Goal: Task Accomplishment & Management: Use online tool/utility

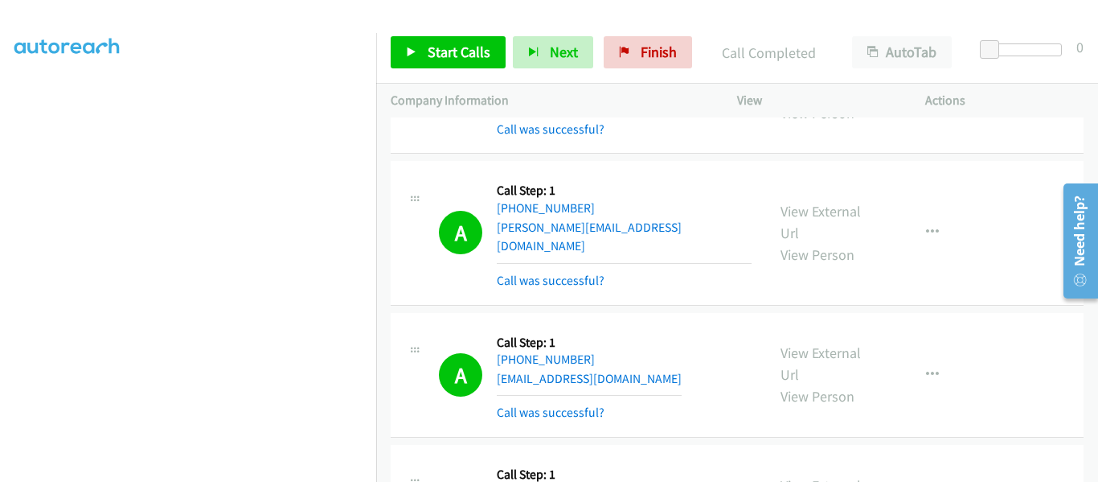
scroll to position [1045, 0]
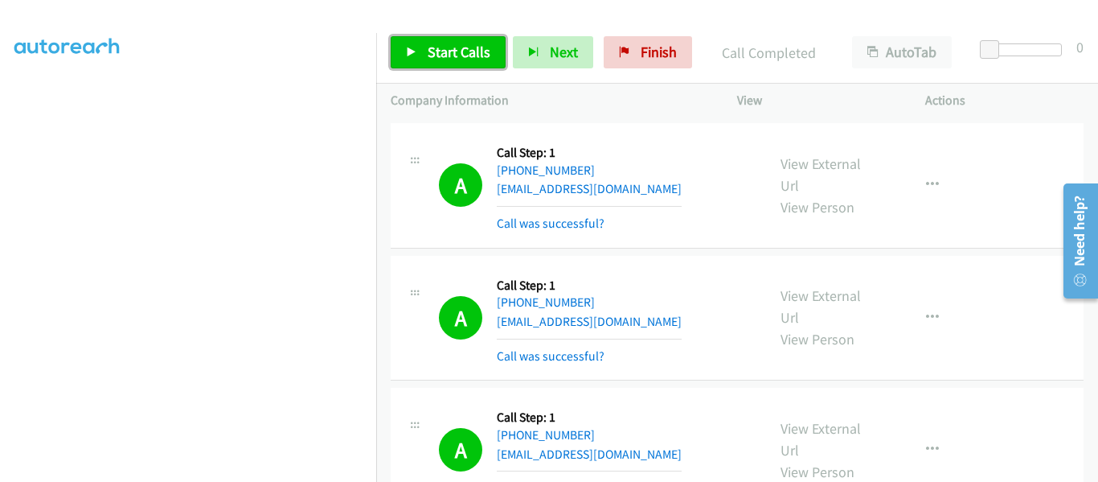
click at [416, 47] on icon at bounding box center [411, 52] width 11 height 11
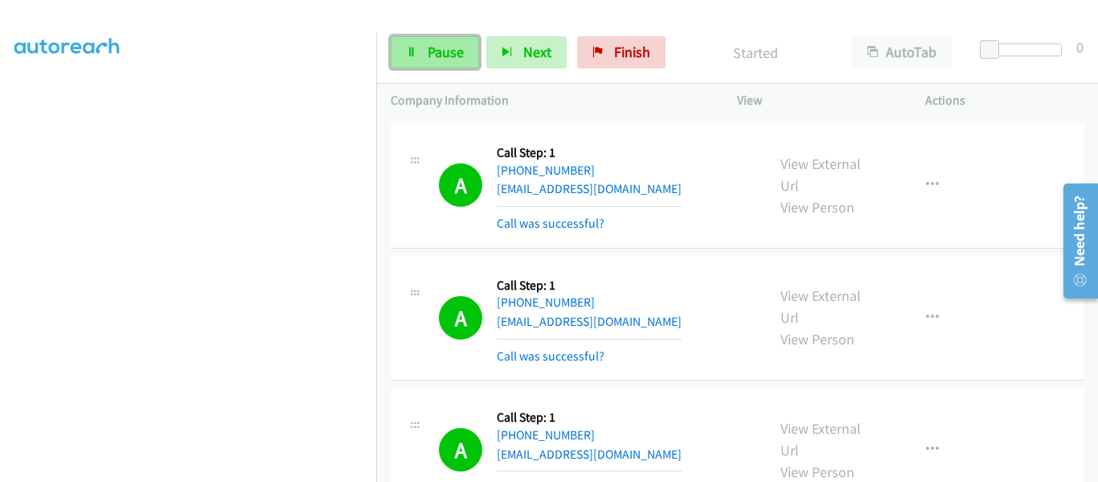
click at [436, 54] on span "Pause" at bounding box center [446, 52] width 36 height 18
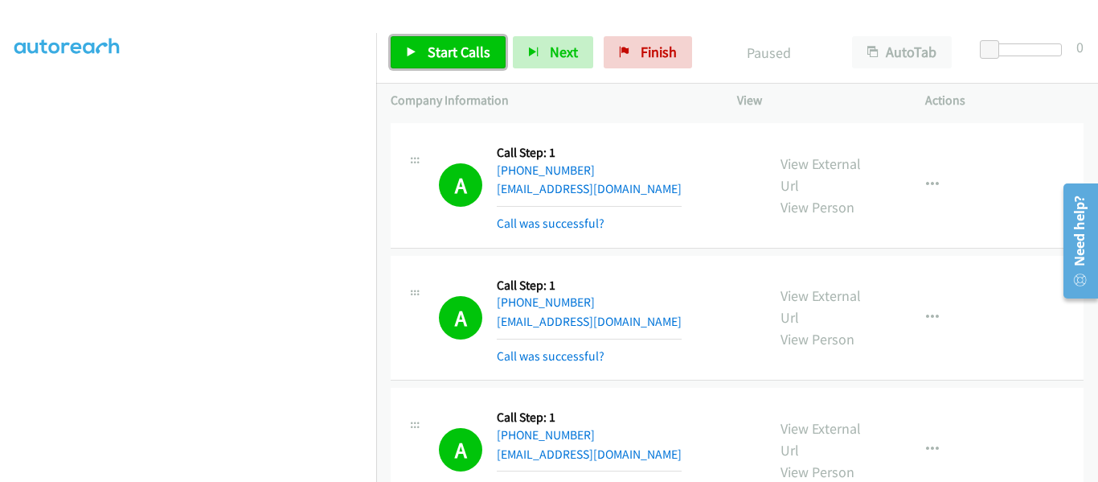
click at [413, 47] on icon at bounding box center [411, 52] width 11 height 11
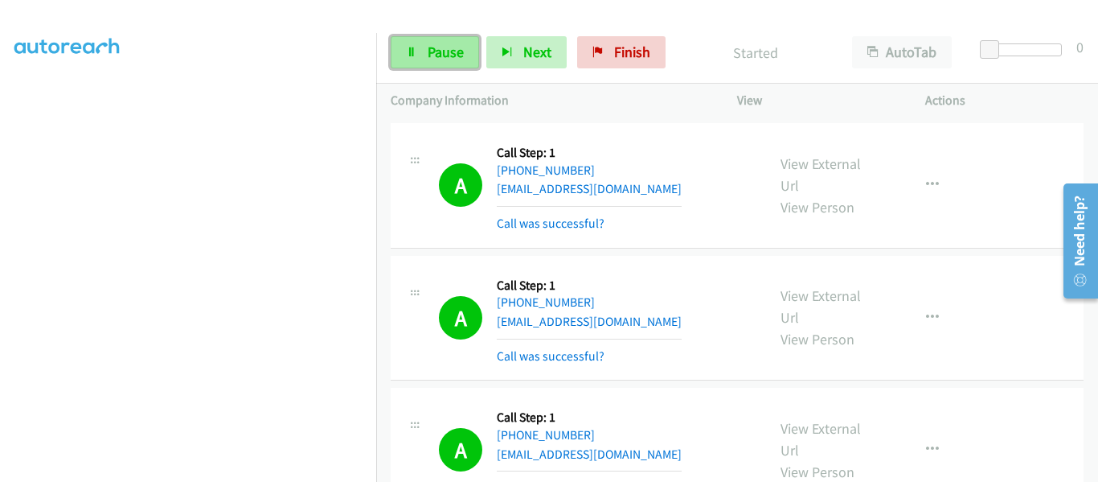
click at [411, 55] on icon at bounding box center [411, 52] width 11 height 11
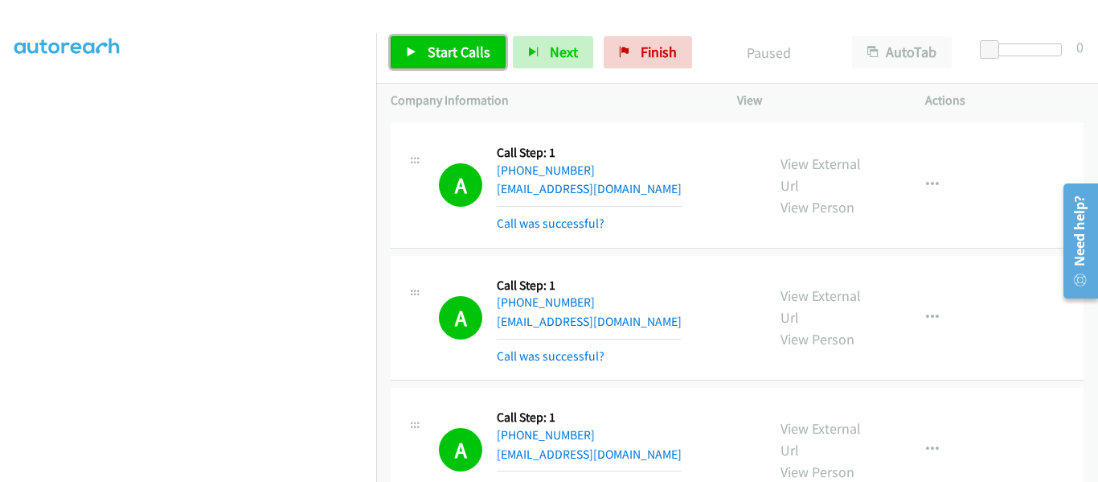
click at [399, 46] on link "Start Calls" at bounding box center [448, 52] width 115 height 32
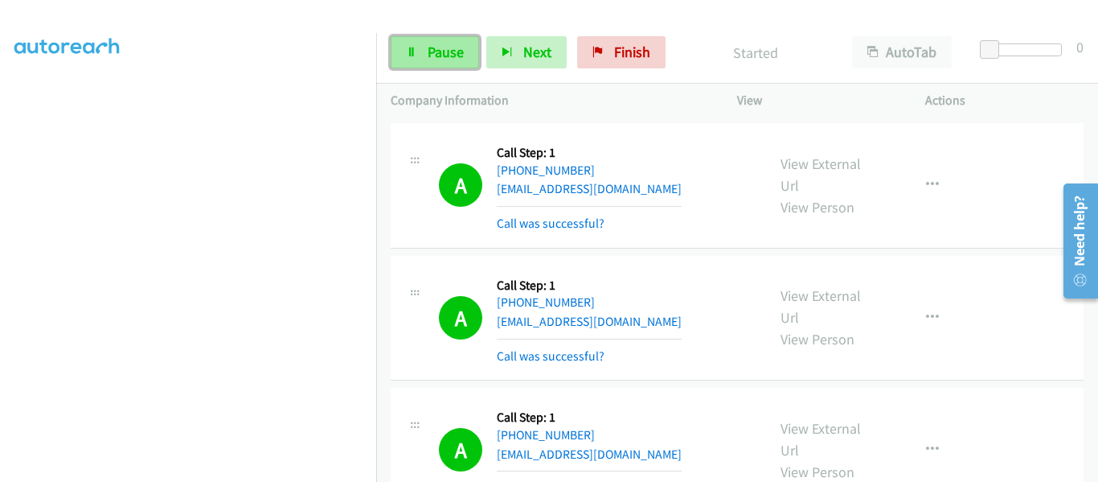
click at [411, 54] on icon at bounding box center [411, 52] width 11 height 11
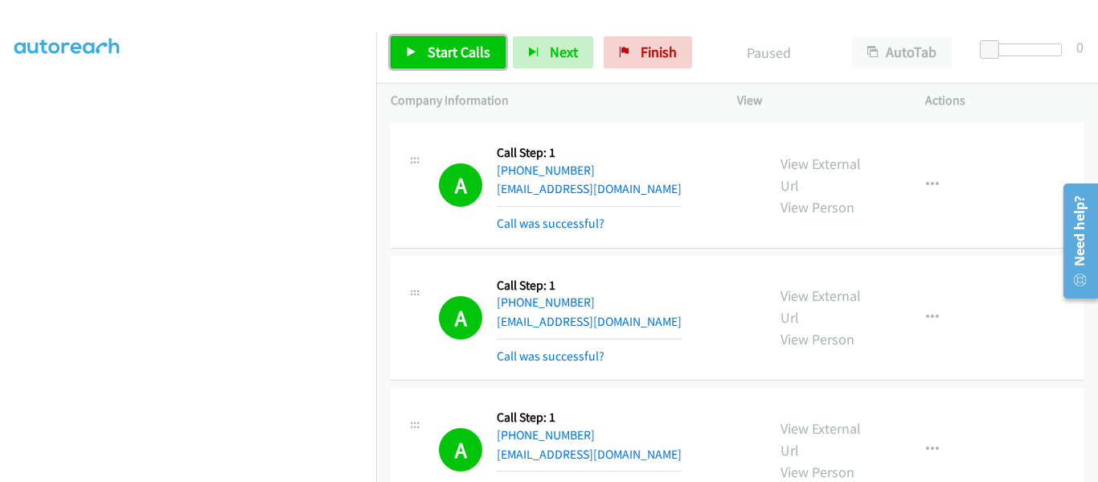
click at [408, 61] on link "Start Calls" at bounding box center [448, 52] width 115 height 32
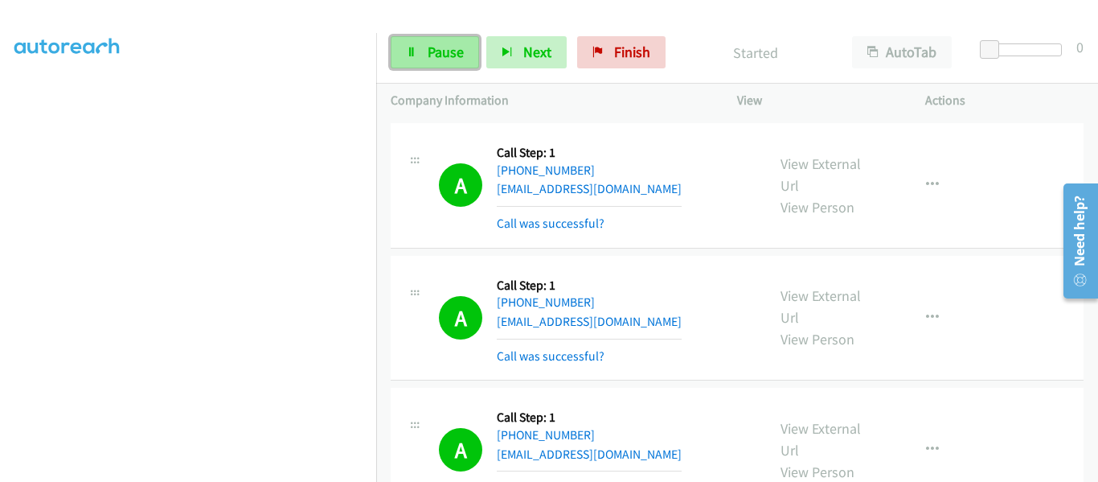
click at [422, 51] on link "Pause" at bounding box center [435, 52] width 88 height 32
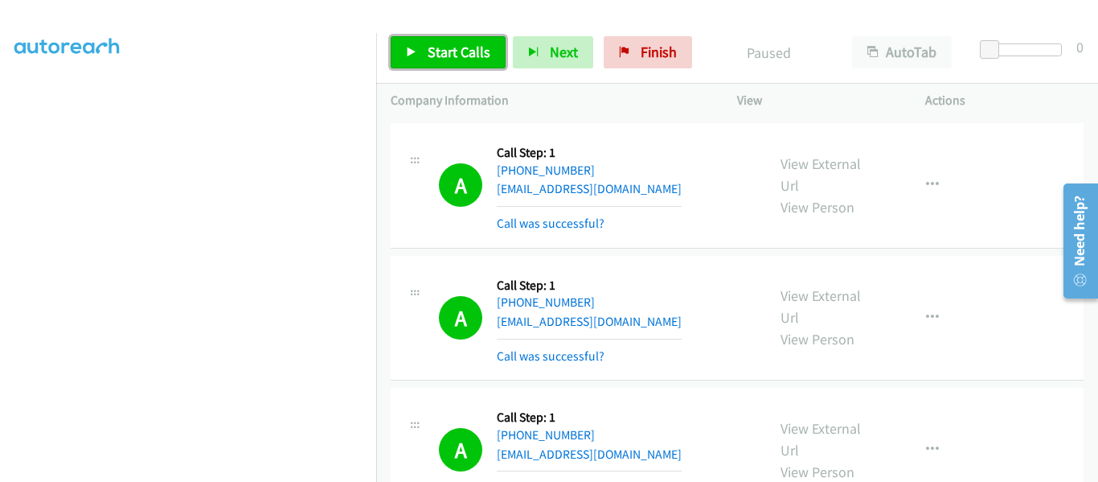
click at [402, 49] on link "Start Calls" at bounding box center [448, 52] width 115 height 32
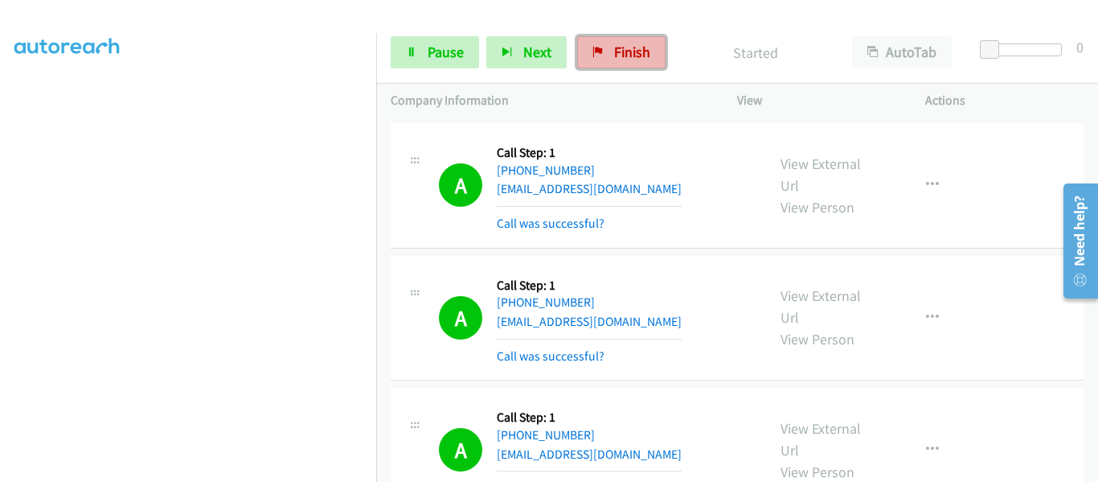
click at [602, 55] on link "Finish" at bounding box center [621, 52] width 88 height 32
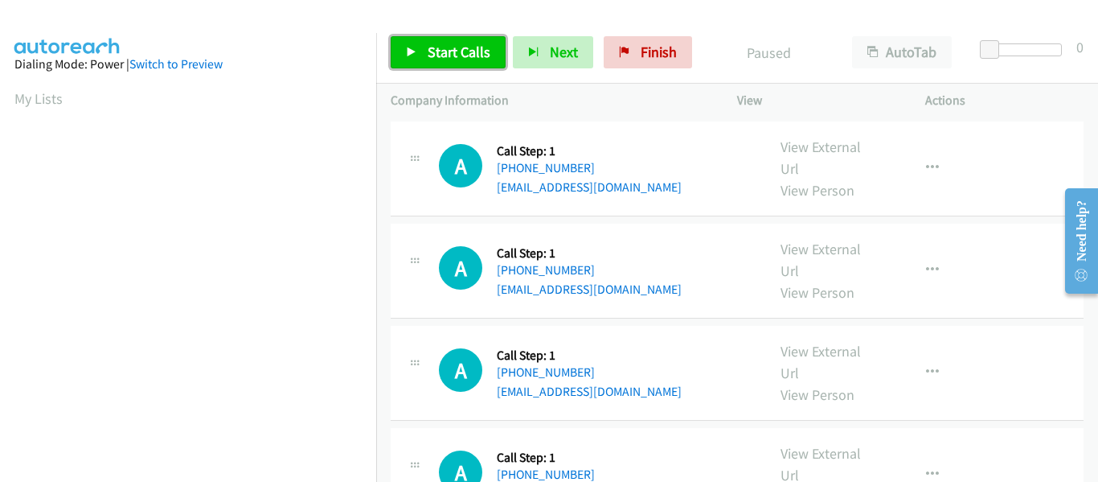
click at [413, 57] on icon at bounding box center [411, 52] width 11 height 11
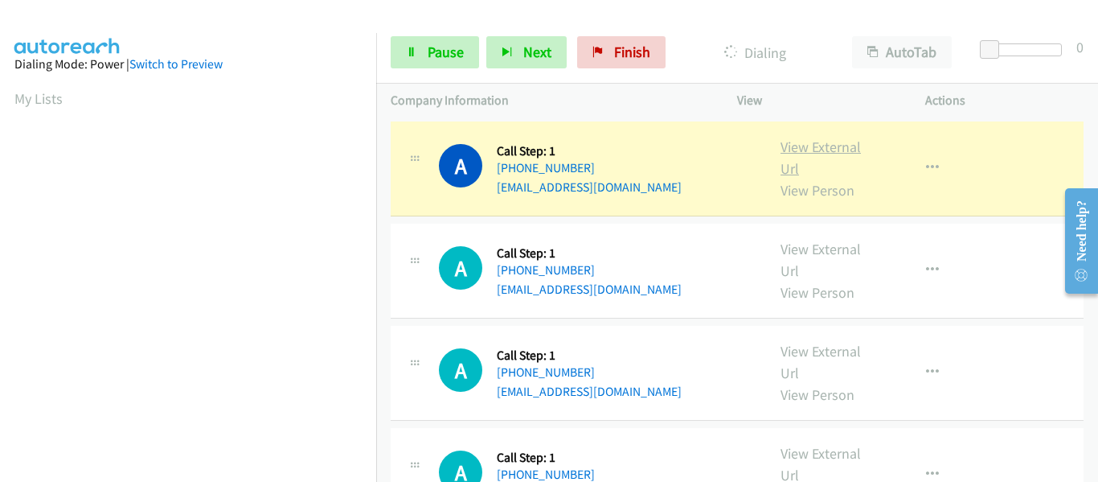
click at [823, 150] on link "View External Url" at bounding box center [821, 157] width 80 height 40
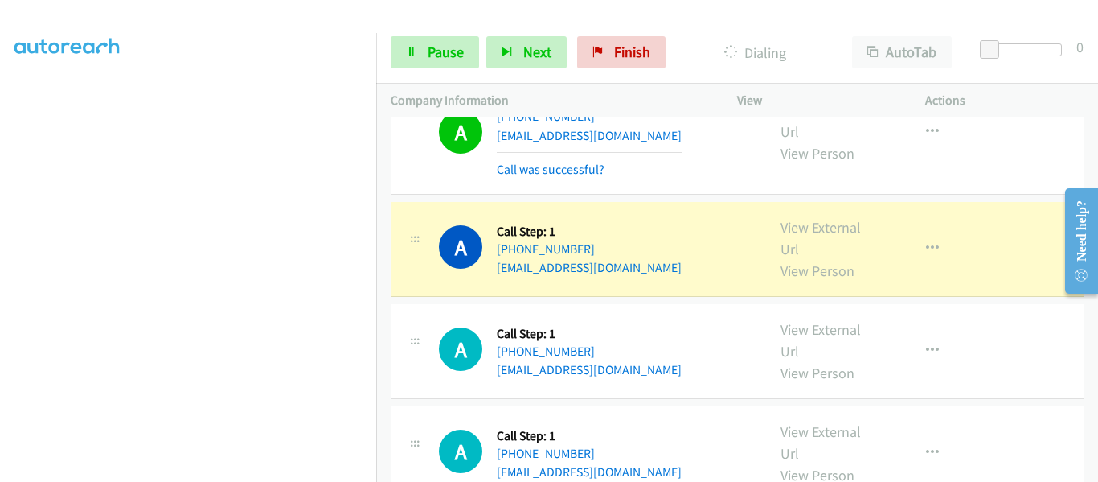
scroll to position [80, 0]
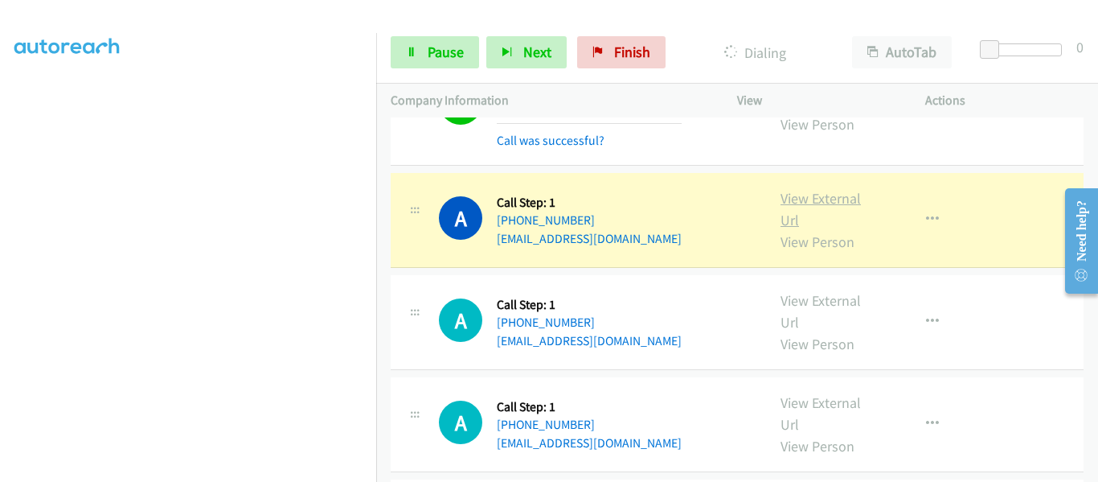
click at [803, 207] on link "View External Url" at bounding box center [821, 209] width 80 height 40
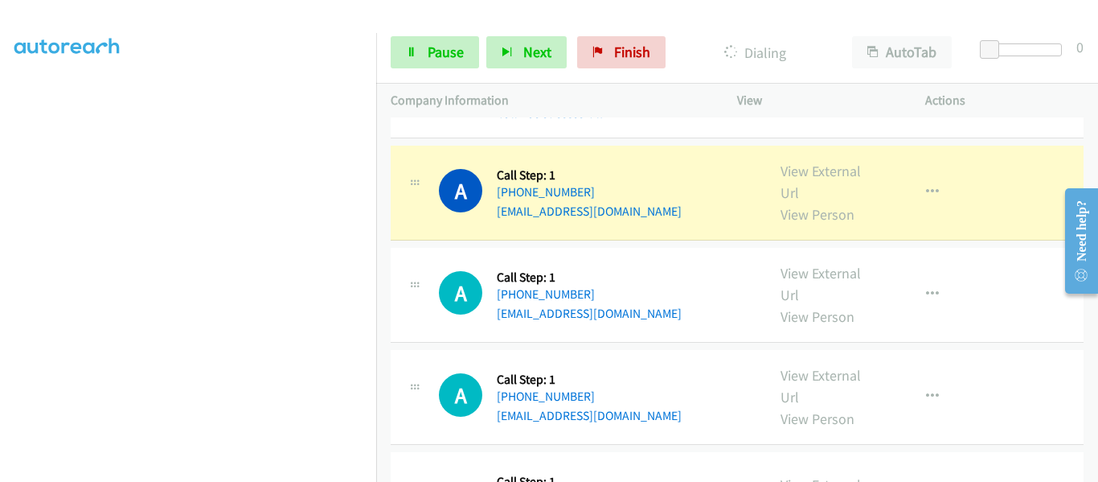
scroll to position [241, 0]
click at [823, 175] on link "View External Url" at bounding box center [821, 181] width 80 height 40
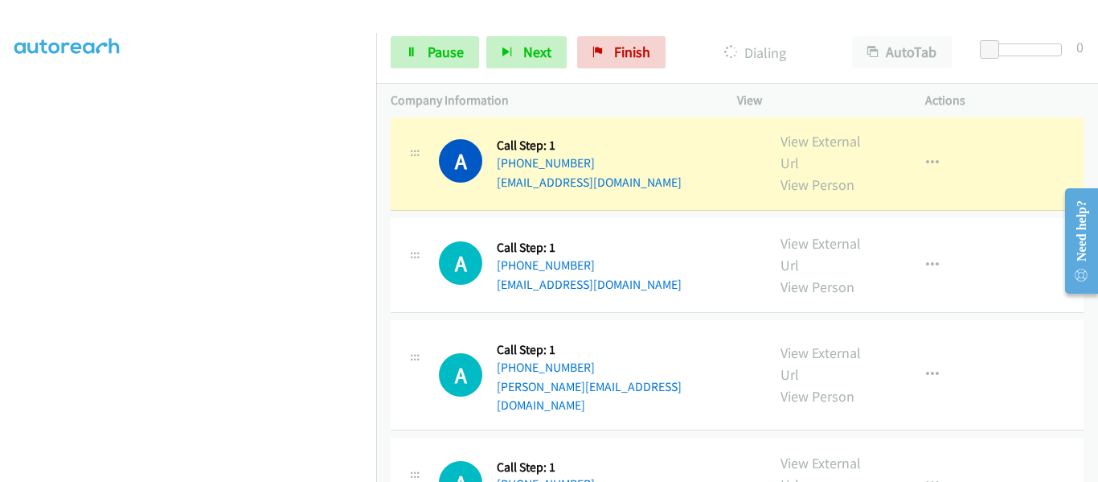
scroll to position [322, 0]
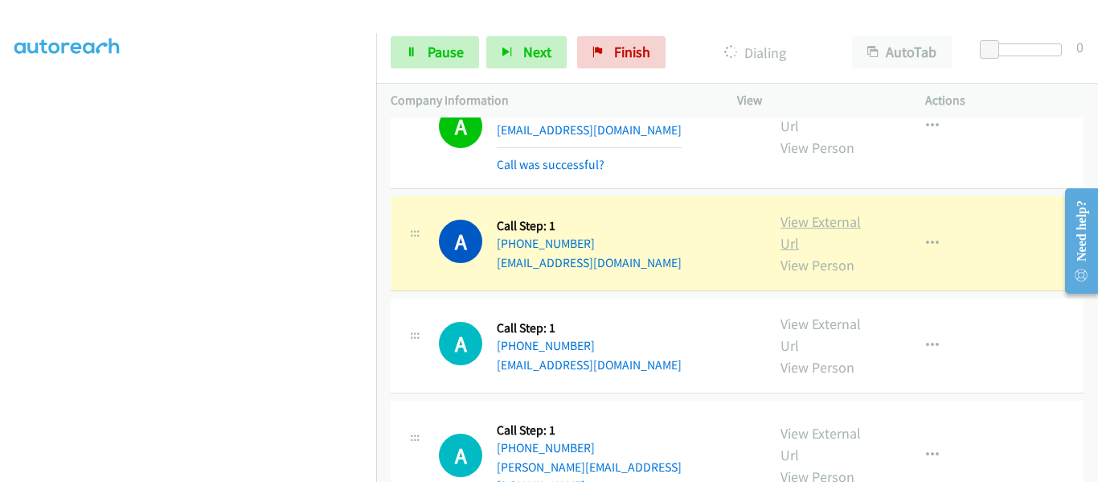
click at [812, 220] on link "View External Url" at bounding box center [821, 232] width 80 height 40
click at [408, 44] on link "Pause" at bounding box center [435, 52] width 88 height 32
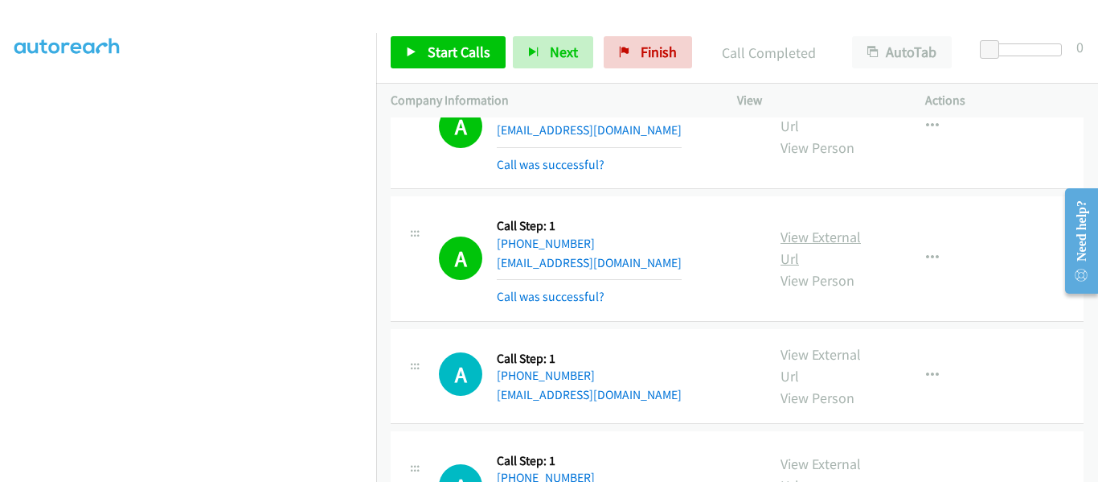
click at [818, 244] on link "View External Url" at bounding box center [821, 247] width 80 height 40
click at [412, 55] on icon at bounding box center [411, 52] width 11 height 11
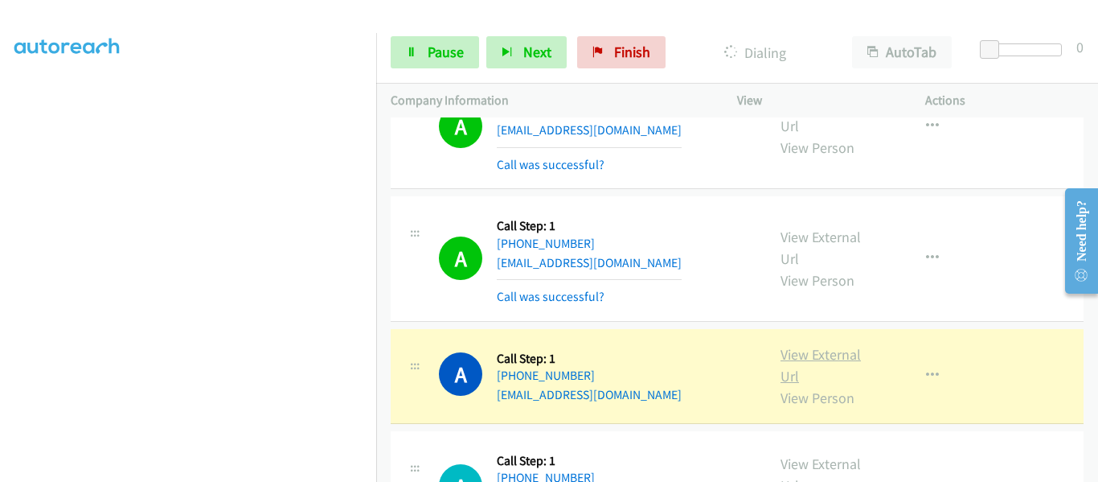
click at [819, 354] on link "View External Url" at bounding box center [821, 365] width 80 height 40
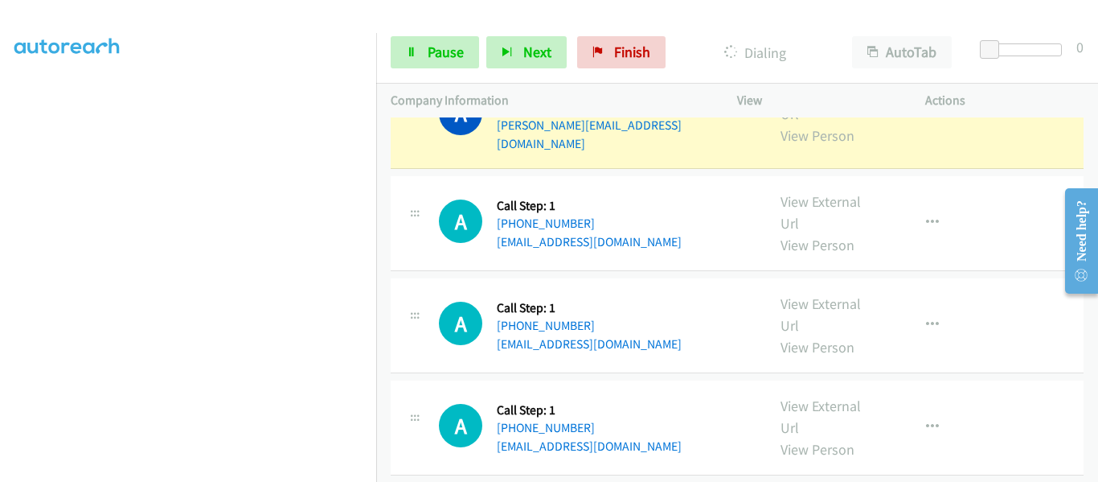
scroll to position [643, 0]
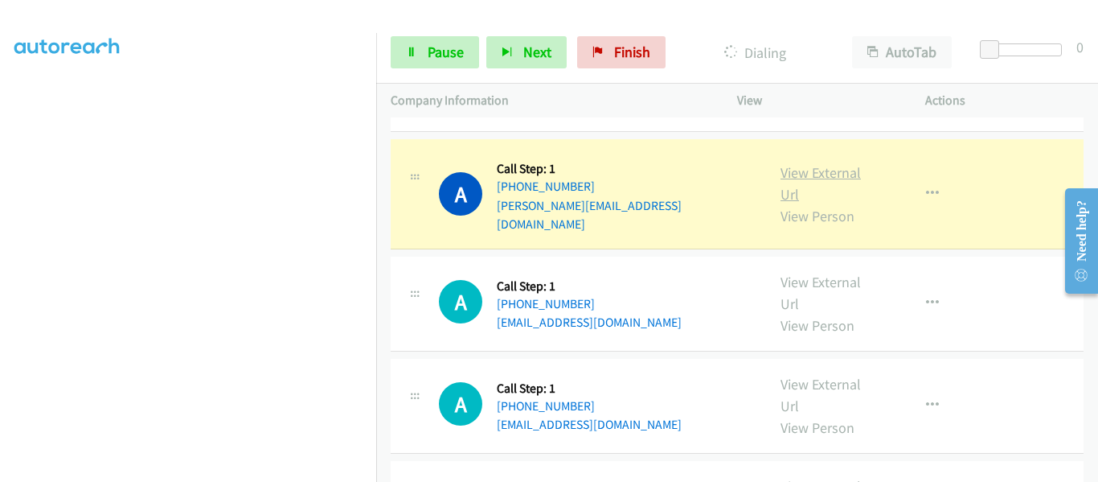
click at [836, 165] on link "View External Url" at bounding box center [821, 183] width 80 height 40
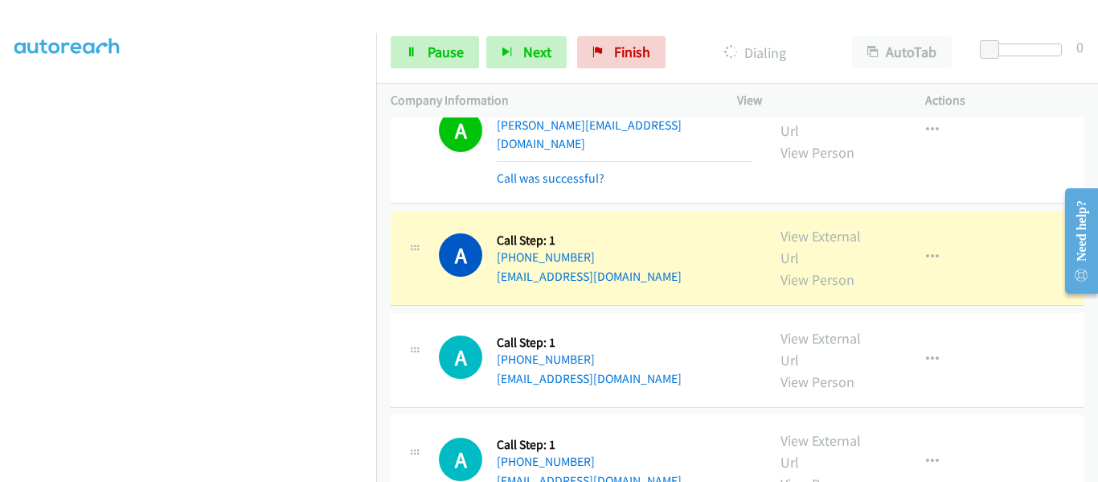
scroll to position [804, 0]
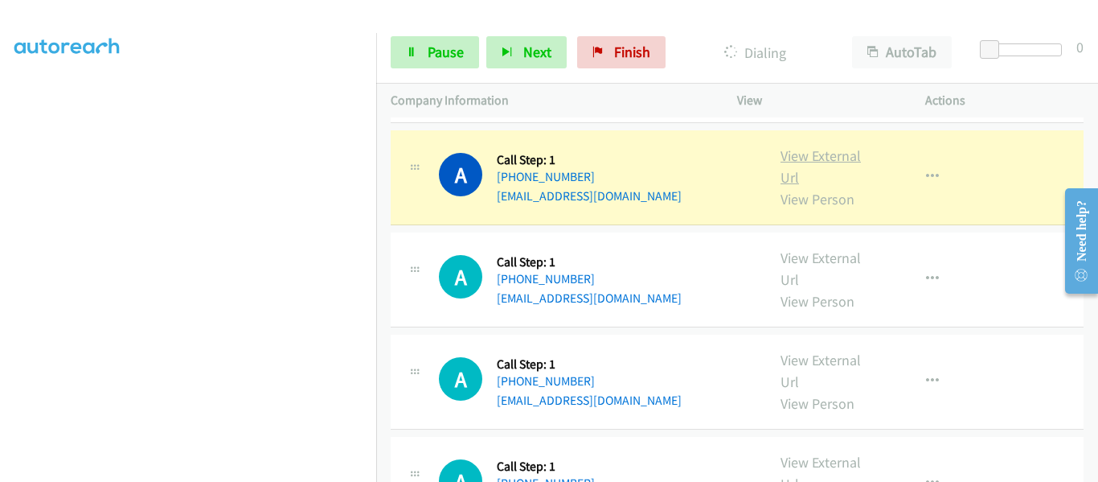
click at [805, 146] on link "View External Url" at bounding box center [821, 166] width 80 height 40
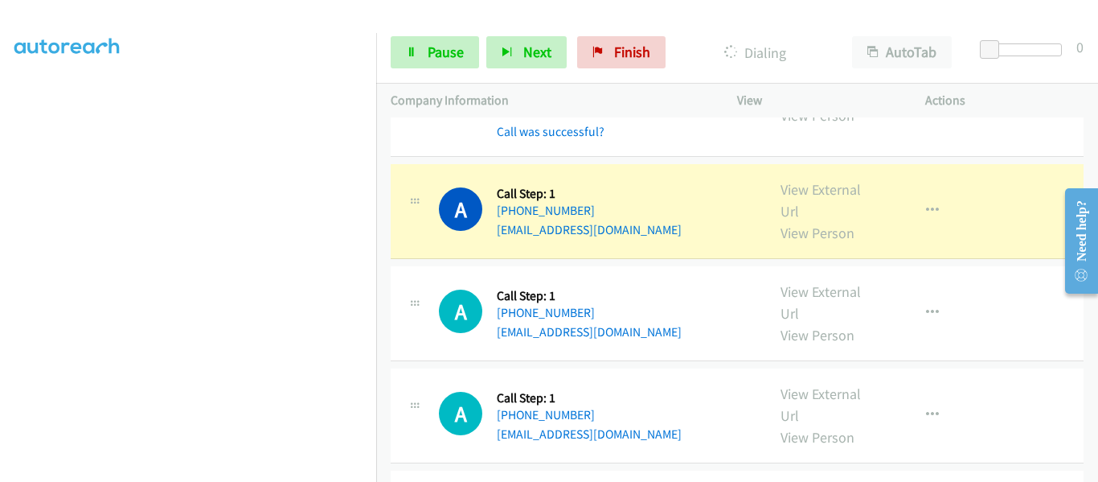
scroll to position [1045, 0]
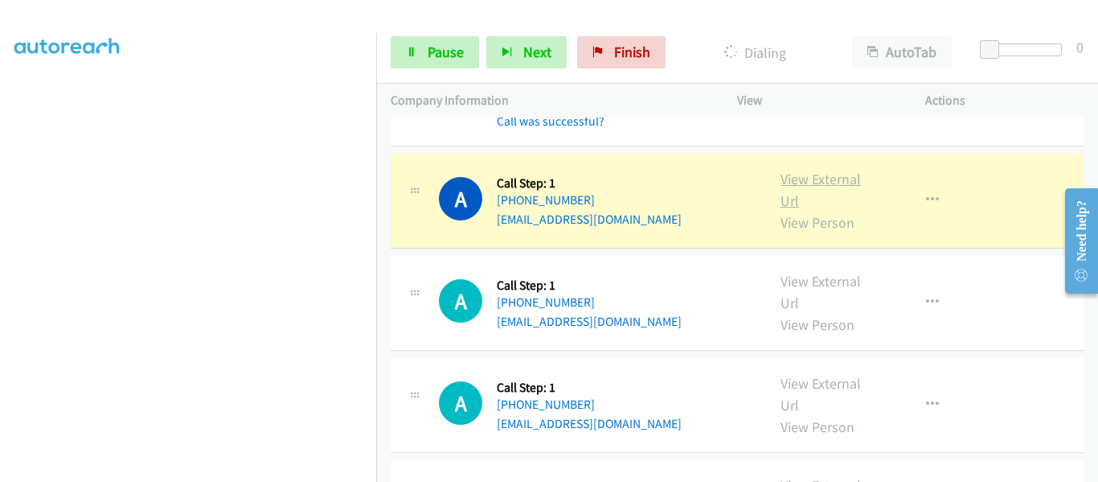
click at [797, 170] on link "View External Url" at bounding box center [821, 190] width 80 height 40
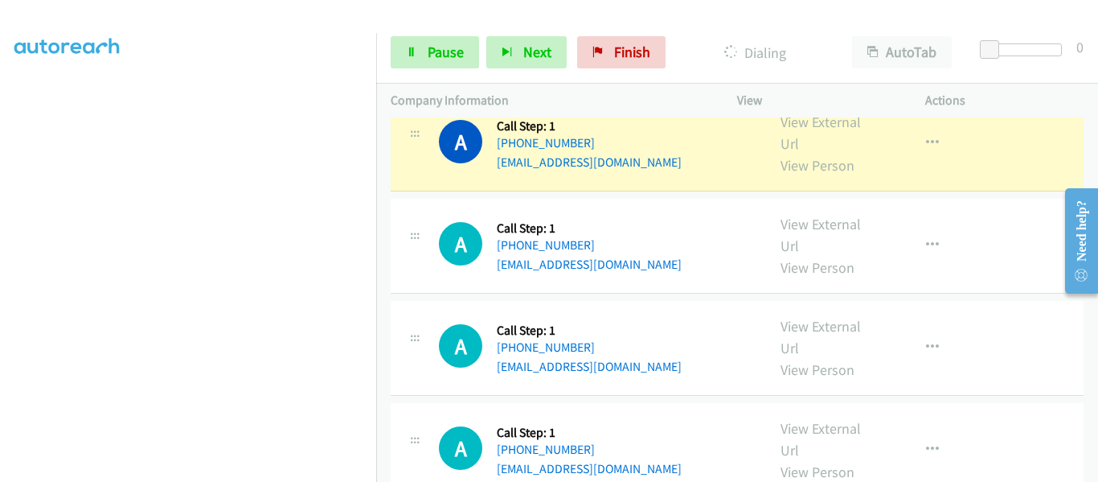
scroll to position [1286, 0]
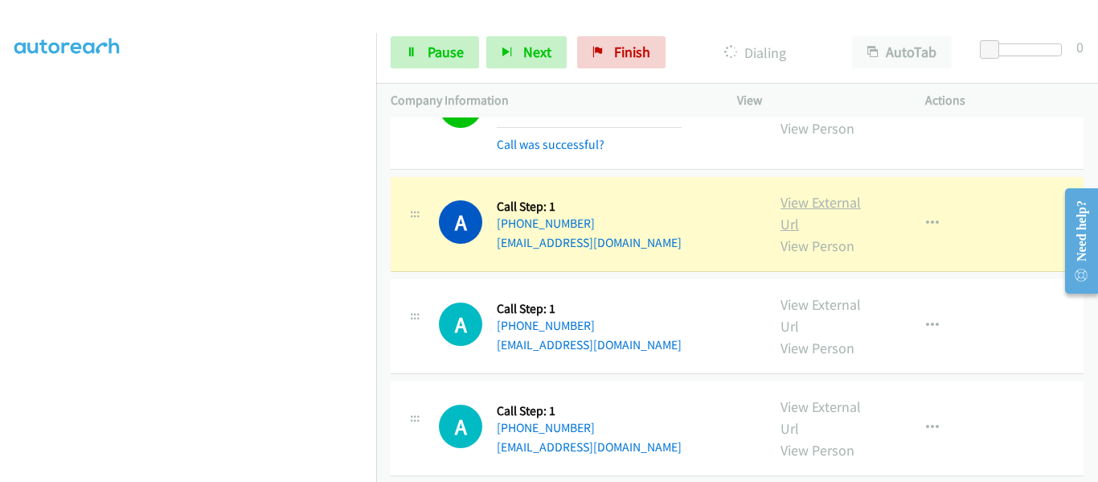
click at [832, 193] on link "View External Url" at bounding box center [821, 213] width 80 height 40
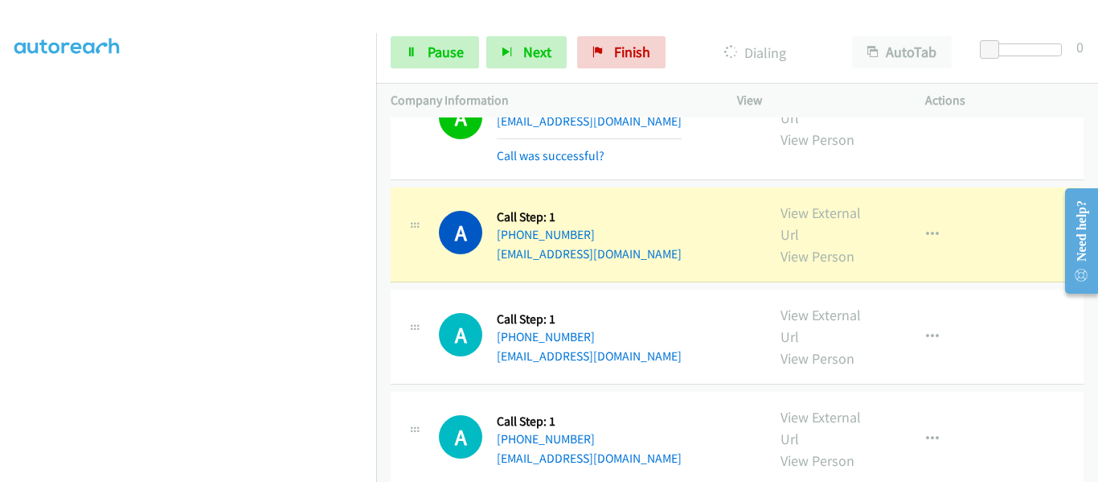
scroll to position [1447, 0]
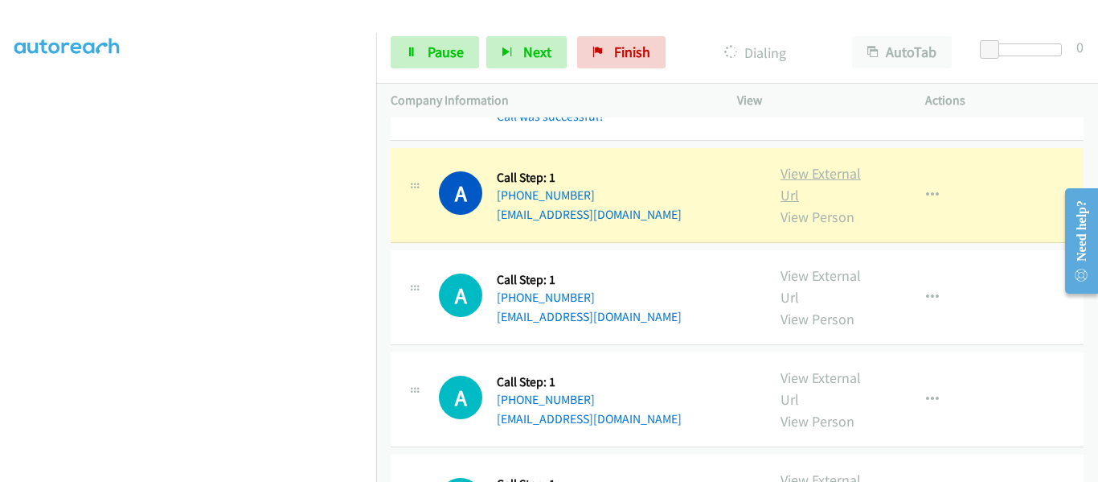
click at [791, 164] on link "View External Url" at bounding box center [821, 184] width 80 height 40
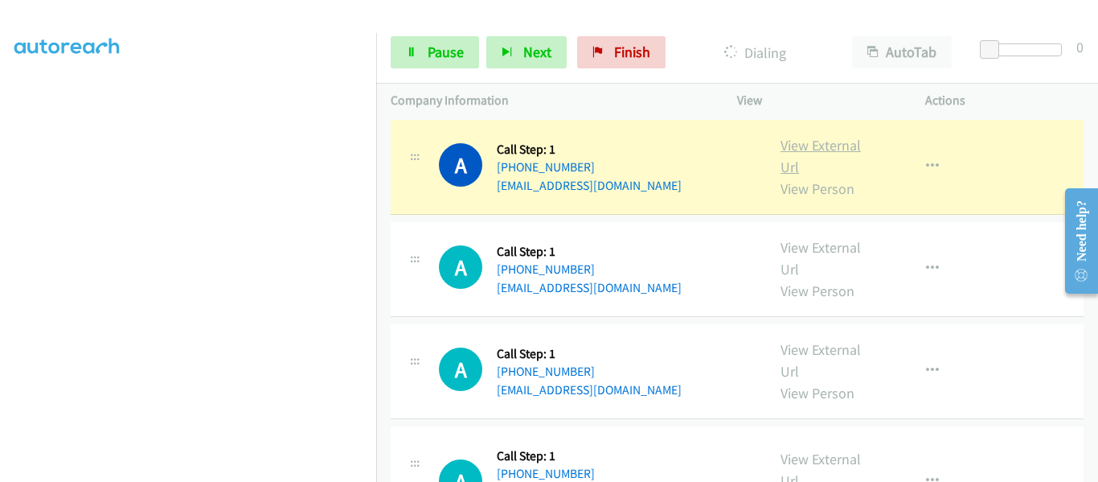
click at [814, 136] on link "View External Url" at bounding box center [821, 156] width 80 height 40
click at [420, 52] on link "Pause" at bounding box center [435, 52] width 88 height 32
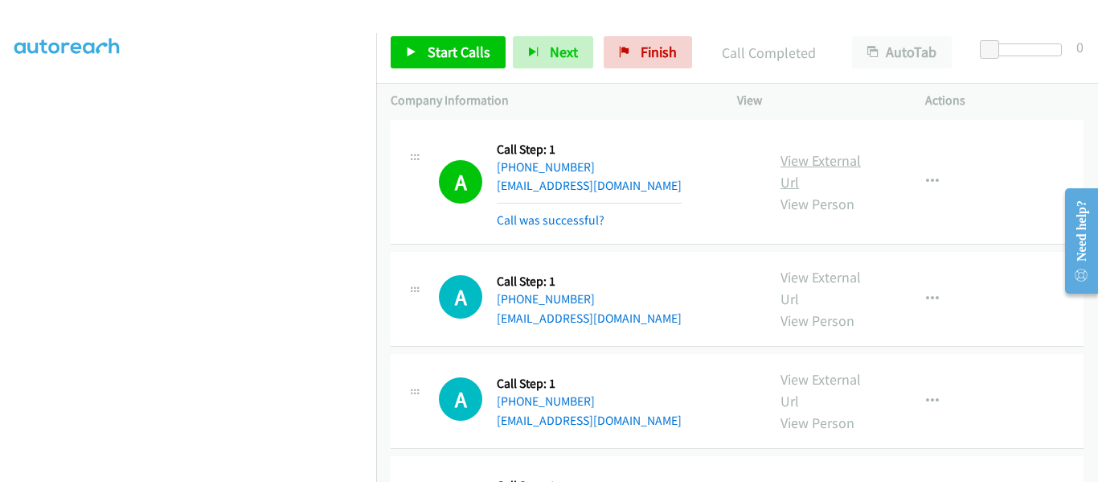
click at [806, 151] on link "View External Url" at bounding box center [821, 171] width 80 height 40
click at [420, 60] on link "Start Calls" at bounding box center [448, 52] width 115 height 32
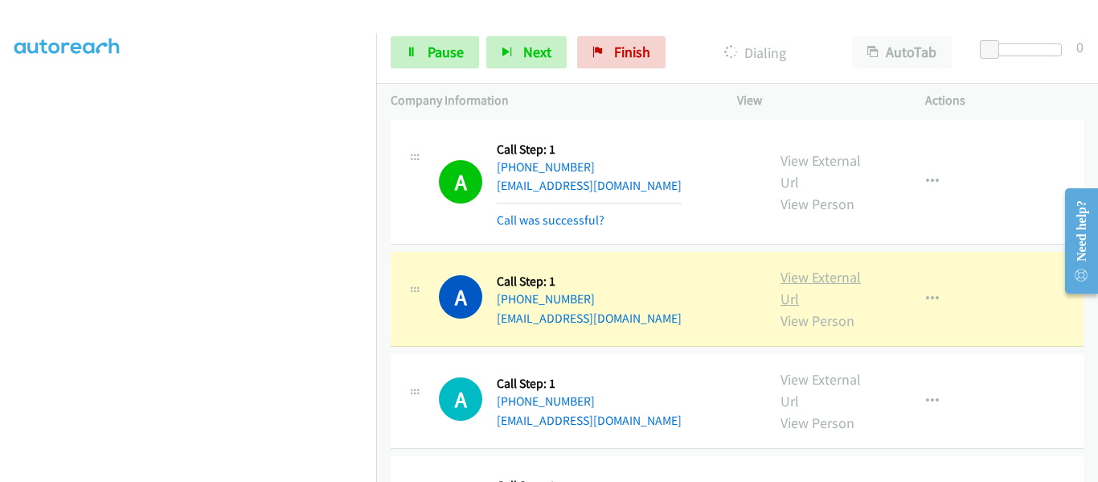
click at [805, 268] on link "View External Url" at bounding box center [821, 288] width 80 height 40
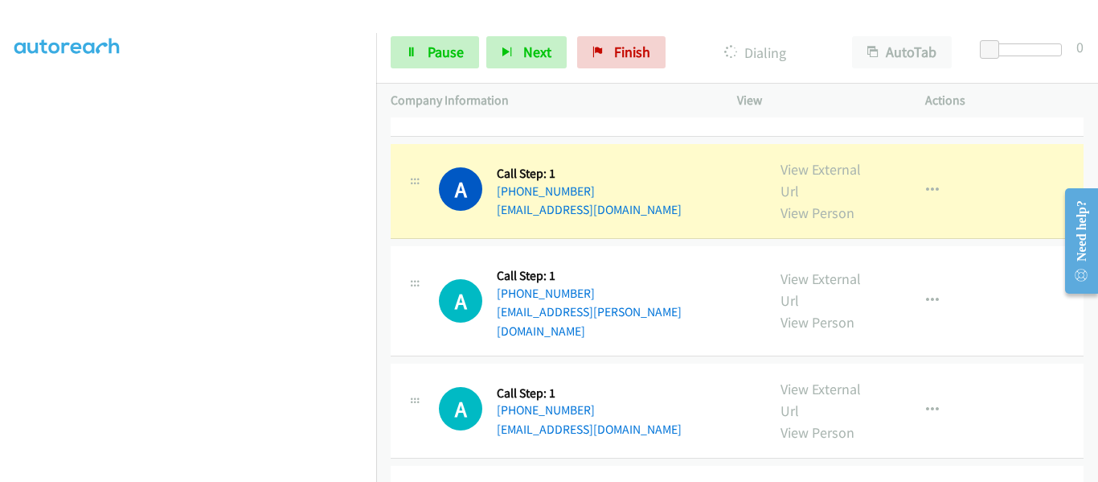
scroll to position [1849, 0]
click at [825, 159] on link "View External Url" at bounding box center [821, 179] width 80 height 40
click at [928, 183] on icon "button" at bounding box center [932, 189] width 13 height 13
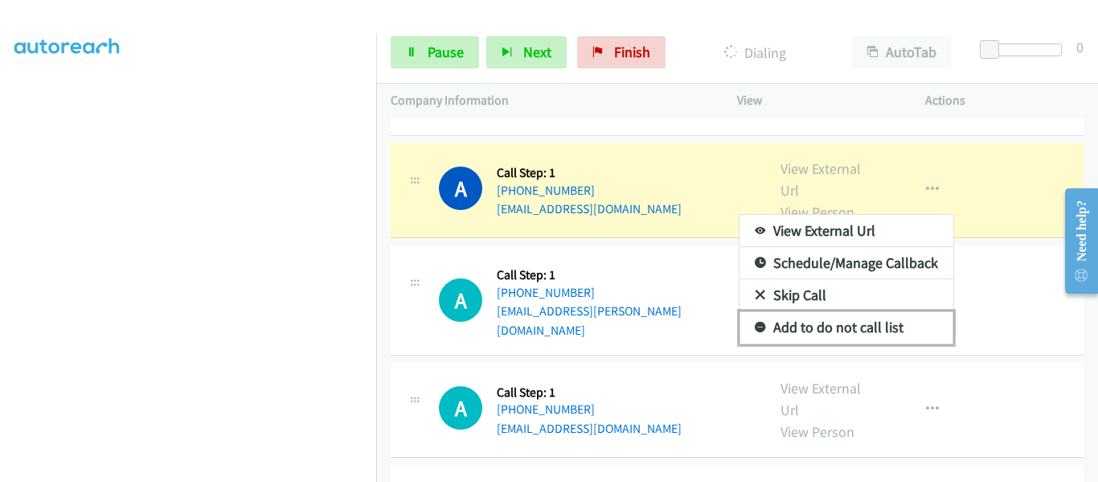
click at [832, 311] on link "Add to do not call list" at bounding box center [847, 327] width 214 height 32
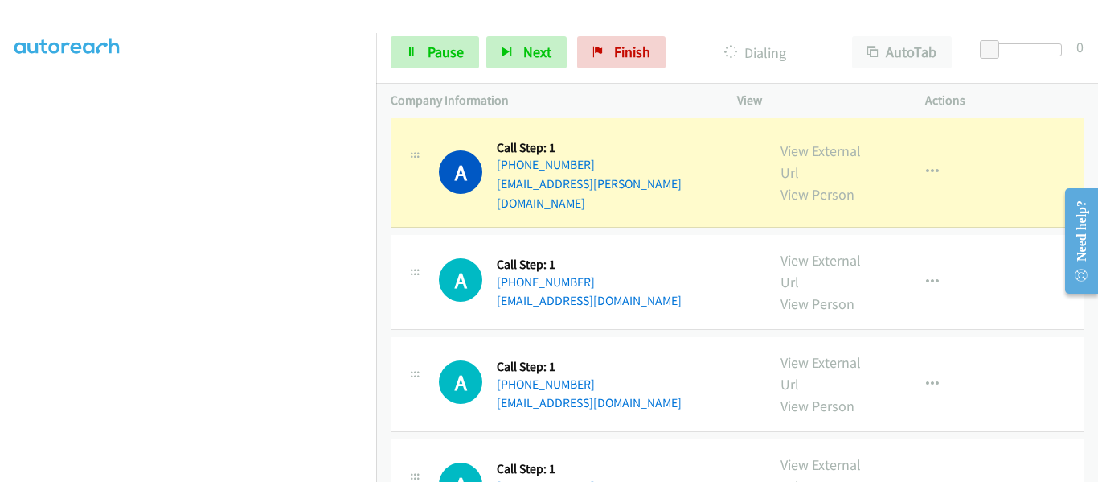
scroll to position [2010, 0]
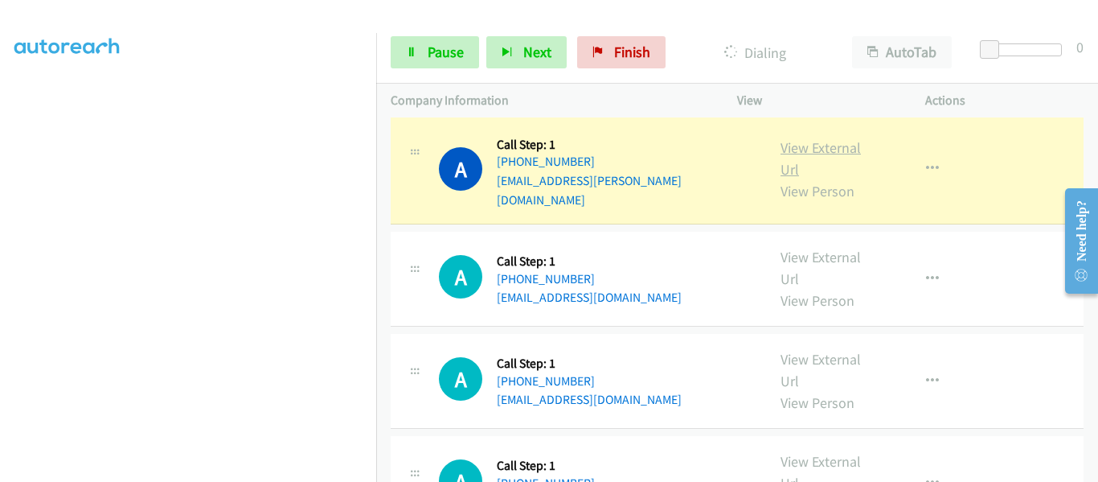
click at [789, 138] on link "View External Url" at bounding box center [821, 158] width 80 height 40
click at [412, 55] on icon at bounding box center [411, 52] width 11 height 11
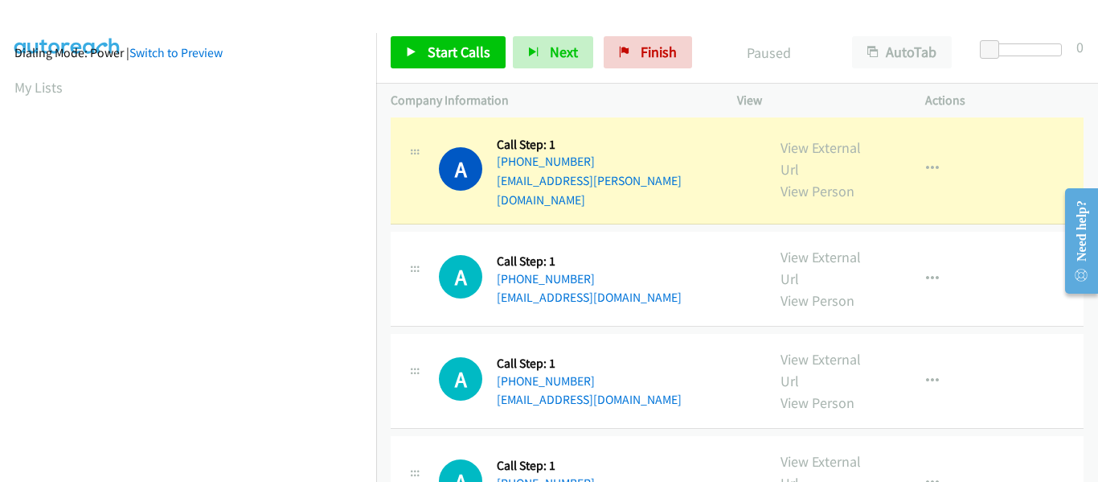
scroll to position [420, 0]
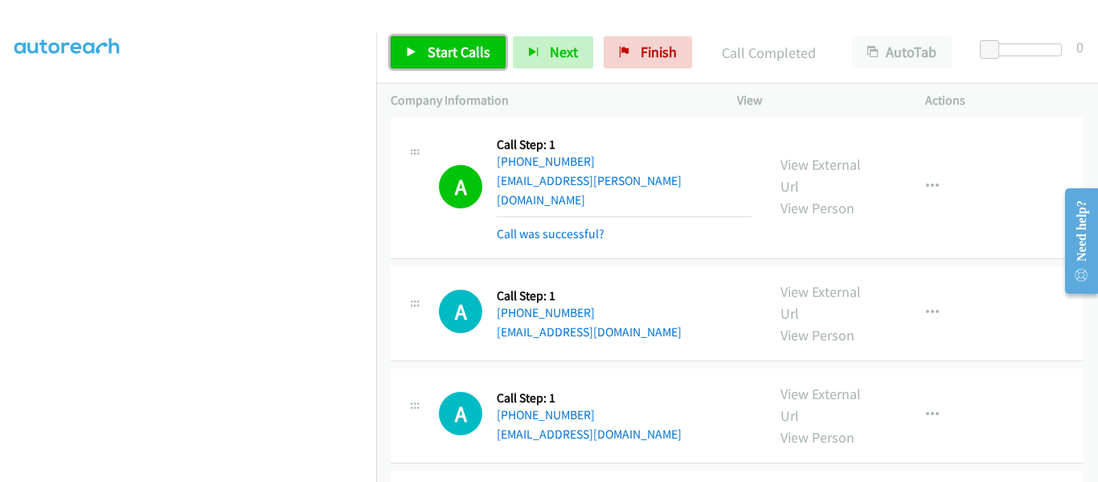
click at [404, 50] on link "Start Calls" at bounding box center [448, 52] width 115 height 32
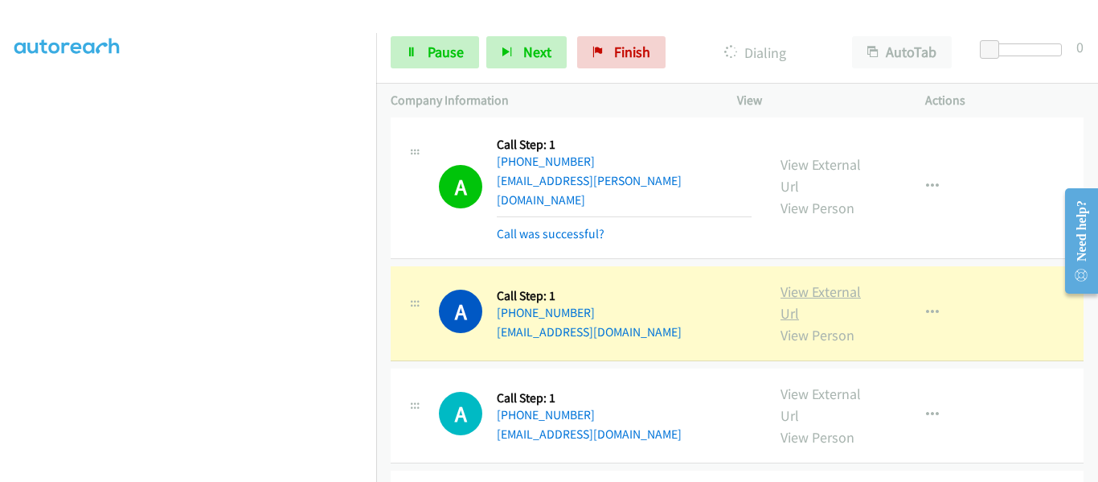
click at [831, 282] on link "View External Url" at bounding box center [821, 302] width 80 height 40
click at [428, 52] on span "Pause" at bounding box center [446, 52] width 36 height 18
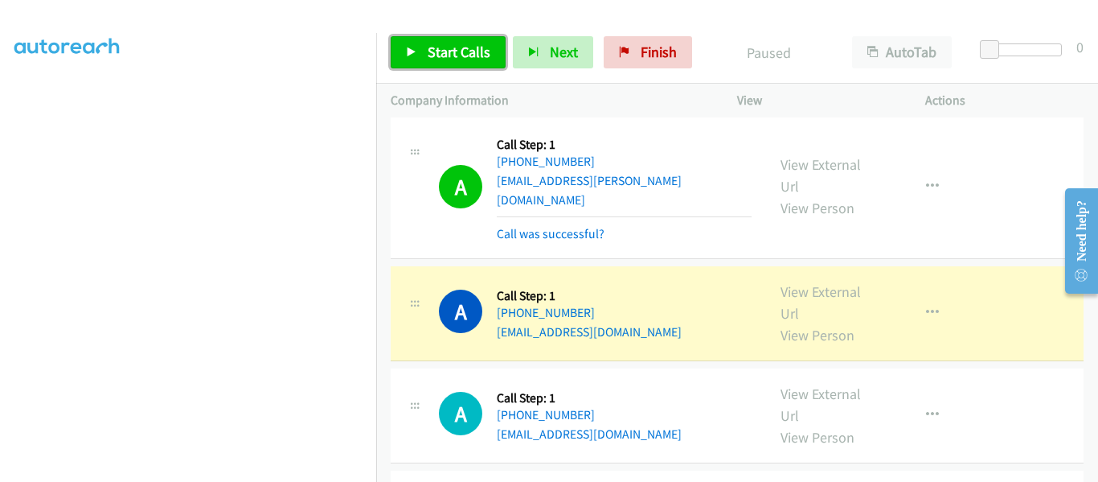
click at [413, 52] on icon at bounding box center [411, 52] width 11 height 11
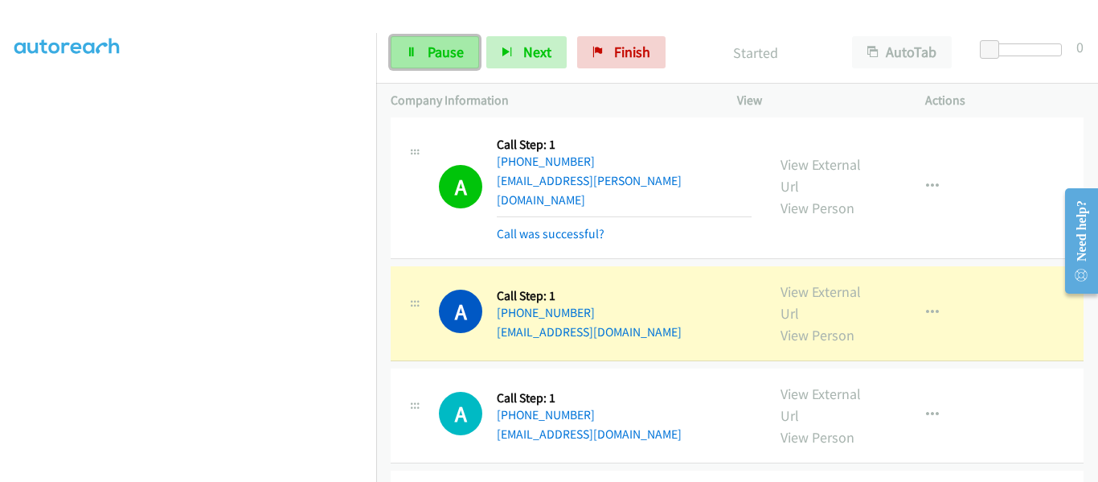
click at [411, 48] on icon at bounding box center [411, 52] width 11 height 11
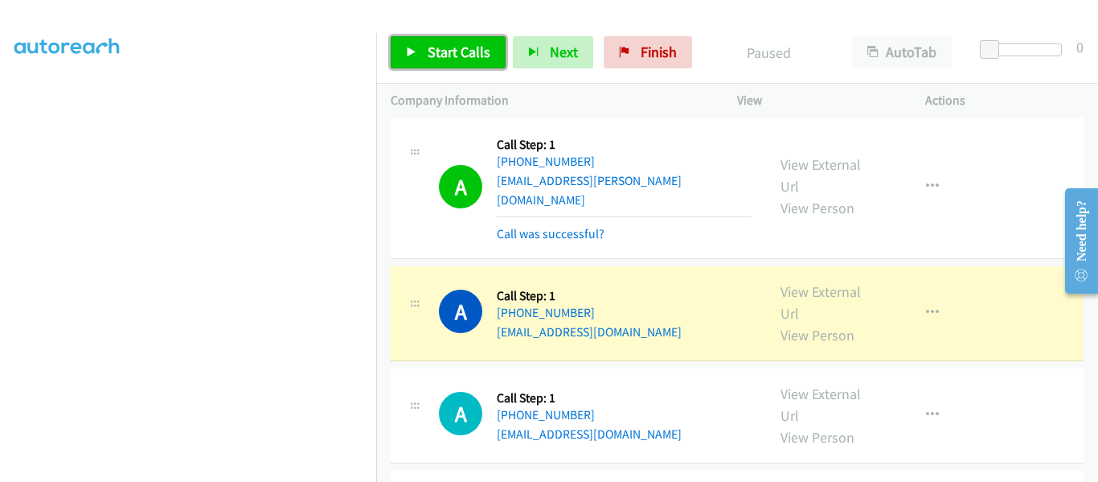
click at [411, 48] on icon at bounding box center [411, 52] width 11 height 11
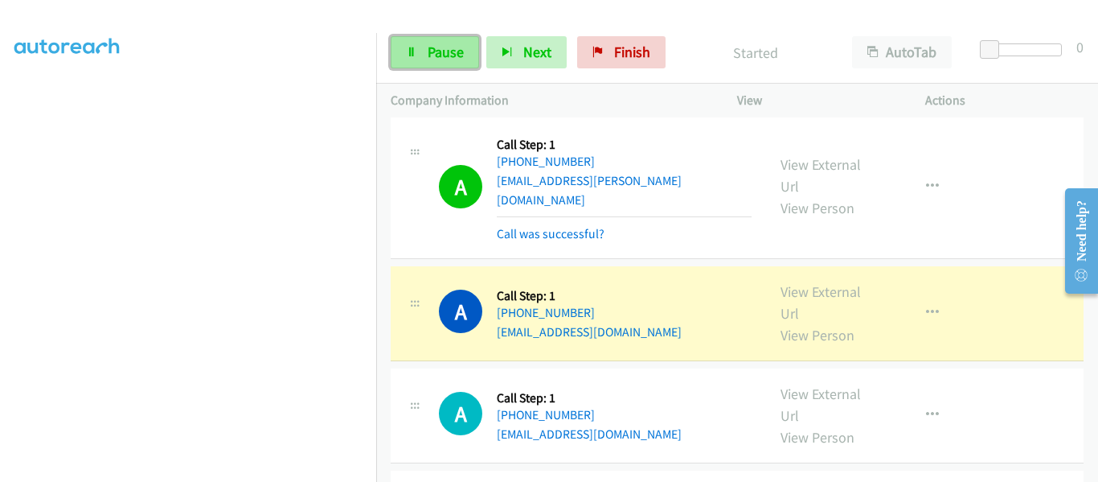
click at [432, 59] on span "Pause" at bounding box center [446, 52] width 36 height 18
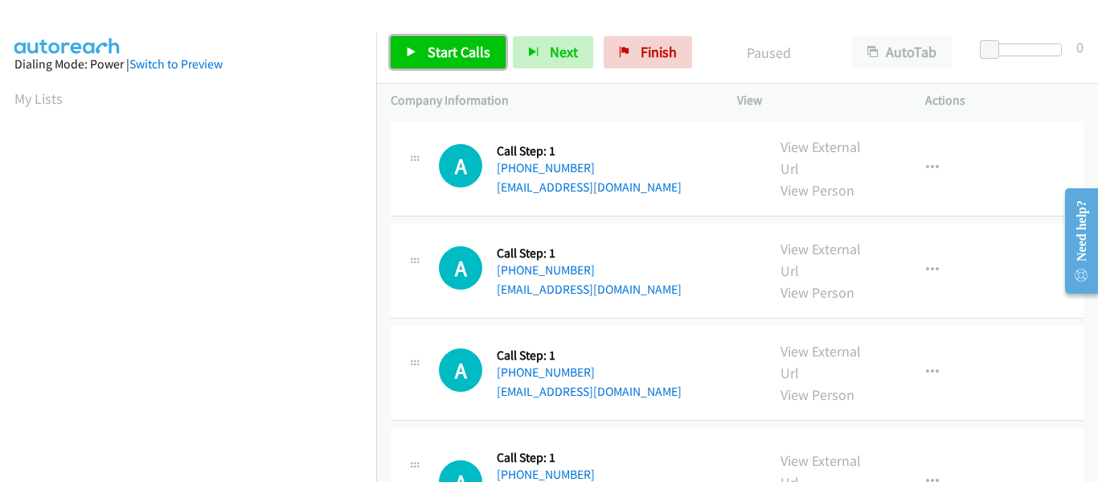
click at [413, 48] on icon at bounding box center [411, 52] width 11 height 11
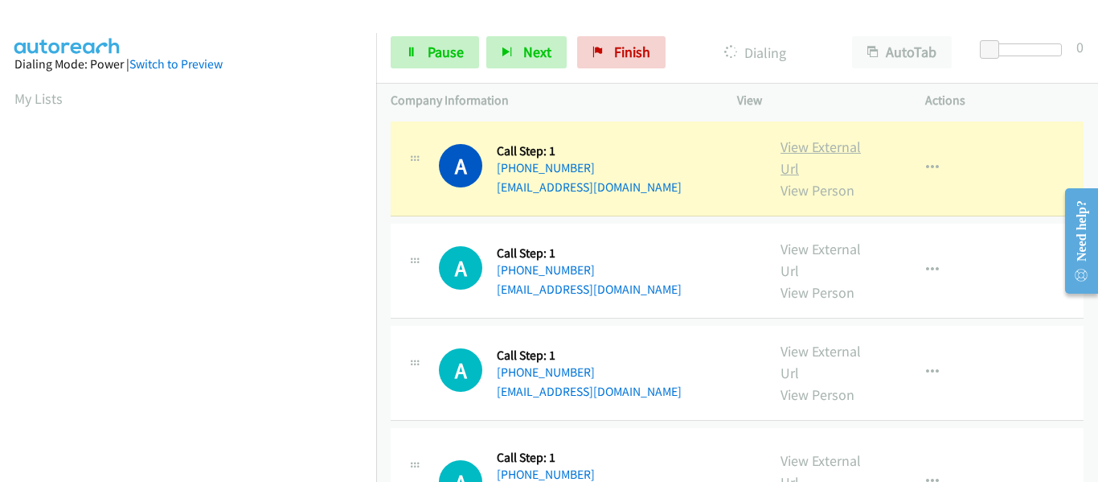
click at [823, 147] on link "View External Url" at bounding box center [821, 157] width 80 height 40
click at [416, 59] on link "Pause" at bounding box center [435, 52] width 88 height 32
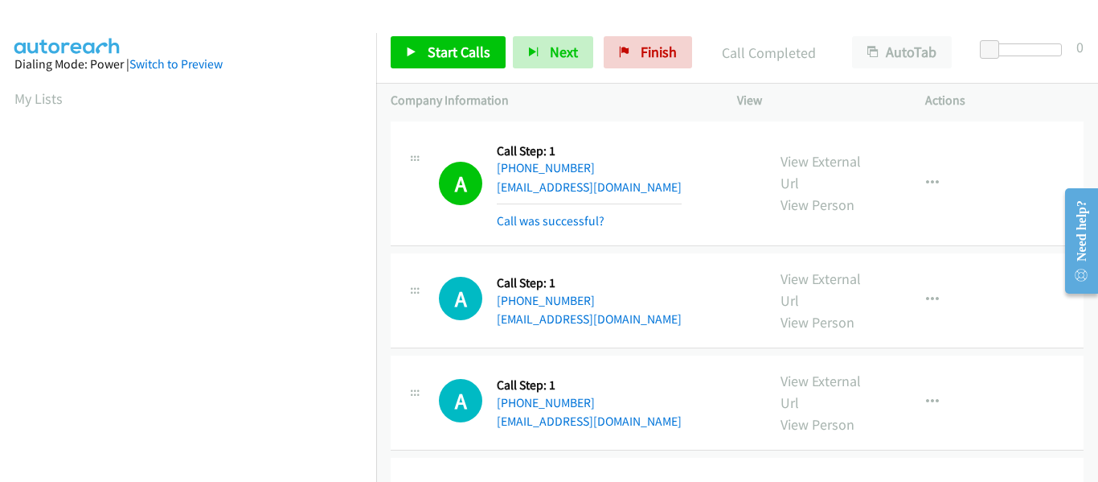
scroll to position [420, 0]
